Goal: Navigation & Orientation: Go to known website

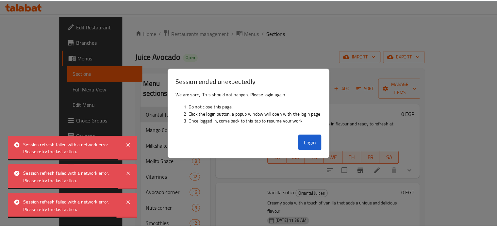
scroll to position [251, 0]
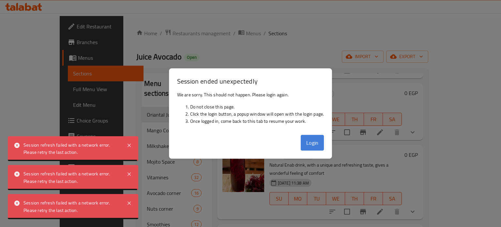
click at [311, 149] on button "Login" at bounding box center [313, 143] width 24 height 16
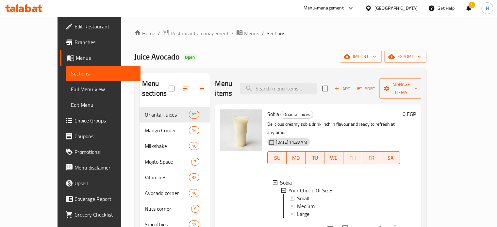
click at [31, 9] on icon at bounding box center [23, 8] width 37 height 8
